Goal: Information Seeking & Learning: Compare options

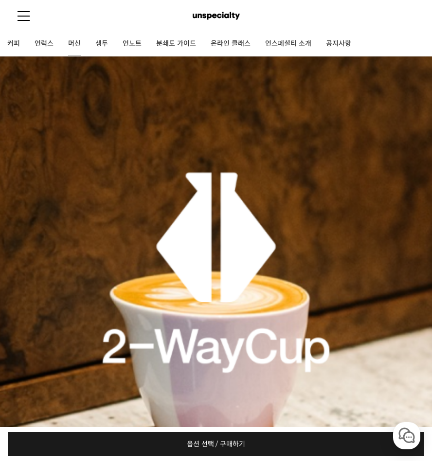
click at [64, 44] on link "머신" at bounding box center [74, 44] width 27 height 24
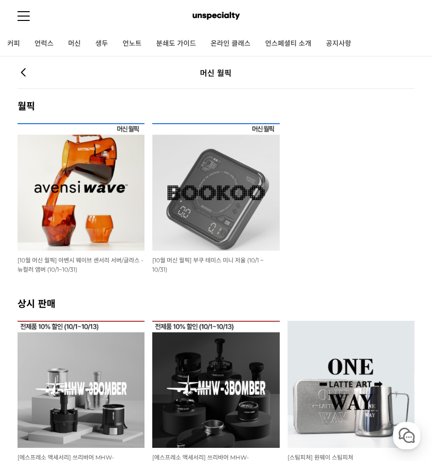
click at [232, 199] on img at bounding box center [215, 186] width 127 height 127
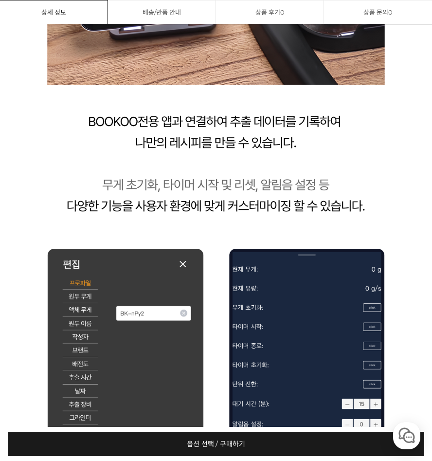
scroll to position [5970, 0]
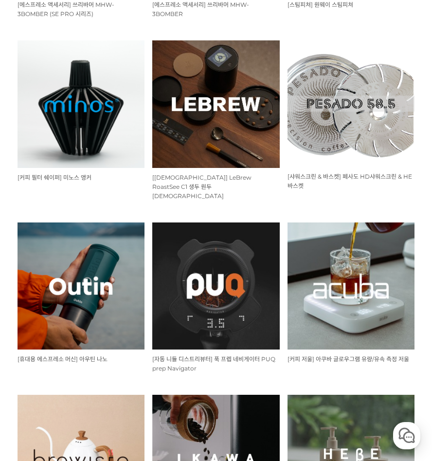
scroll to position [535, 0]
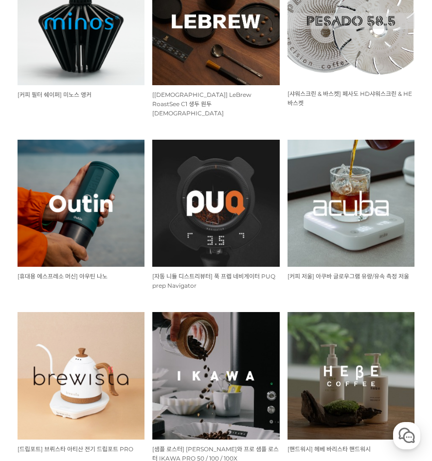
click at [339, 230] on img at bounding box center [351, 203] width 127 height 127
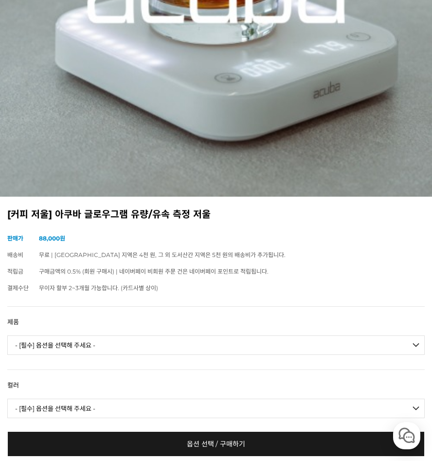
click at [75, 350] on select "- [필수] 옵션을 선택해 주세요 - ------------------- 아쿠바 글로우그램 유량/유속 측정 저울" at bounding box center [216, 344] width 418 height 19
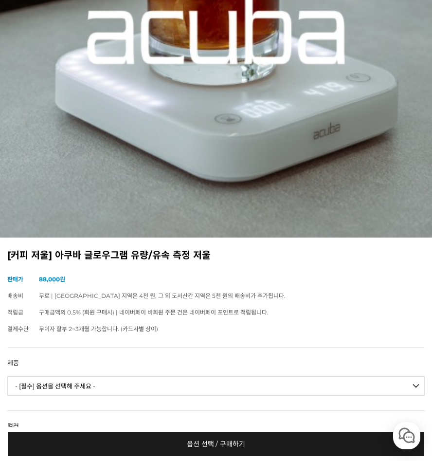
scroll to position [49, 0]
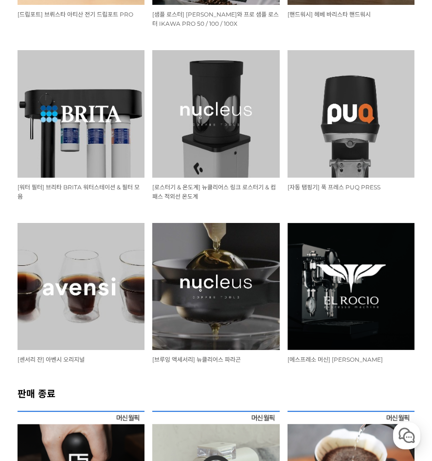
scroll to position [973, 0]
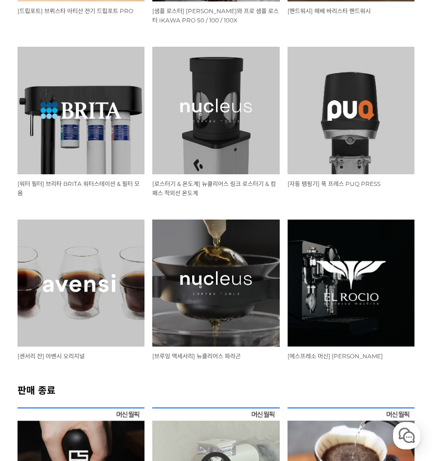
click at [72, 276] on img at bounding box center [81, 282] width 127 height 127
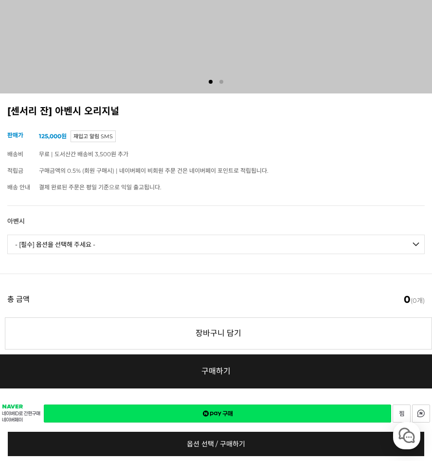
scroll to position [438, 0]
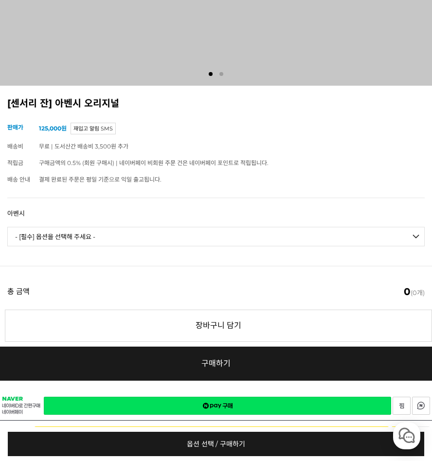
click at [115, 245] on select "- [필수] 옵션을 선택해 주세요 - ------------------- 3종 세트 [품절] 일시 품절 [품절]" at bounding box center [216, 236] width 418 height 19
